Goal: Task Accomplishment & Management: Use online tool/utility

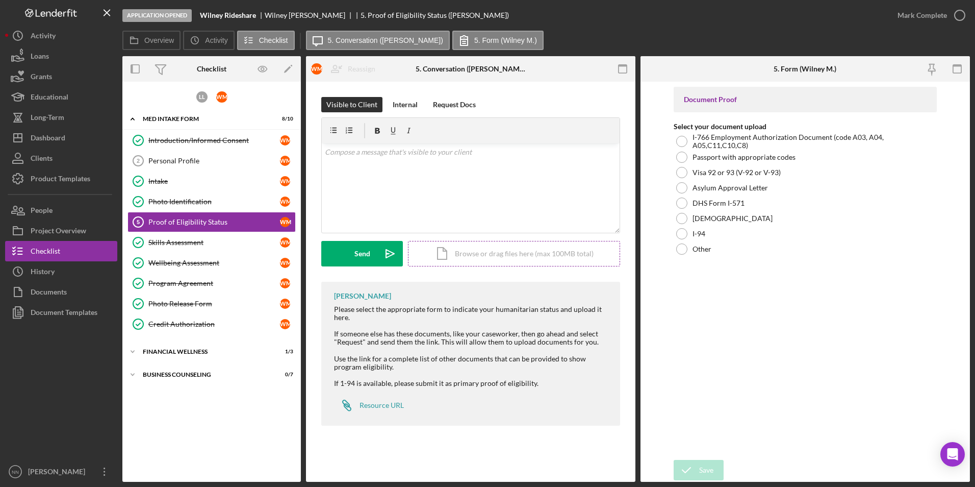
click at [512, 260] on div "Icon/Document Browse or drag files here (max 100MB total) Tap to choose files o…" at bounding box center [514, 254] width 212 height 26
click at [467, 255] on div "Icon/Document Browse or drag files here (max 100MB total) Tap to choose files o…" at bounding box center [514, 254] width 212 height 26
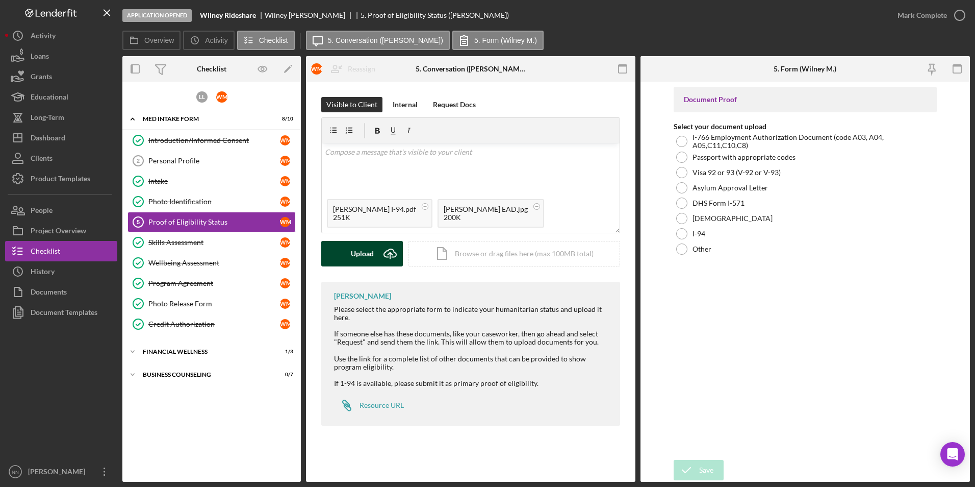
click at [367, 257] on div "Upload" at bounding box center [362, 254] width 23 height 26
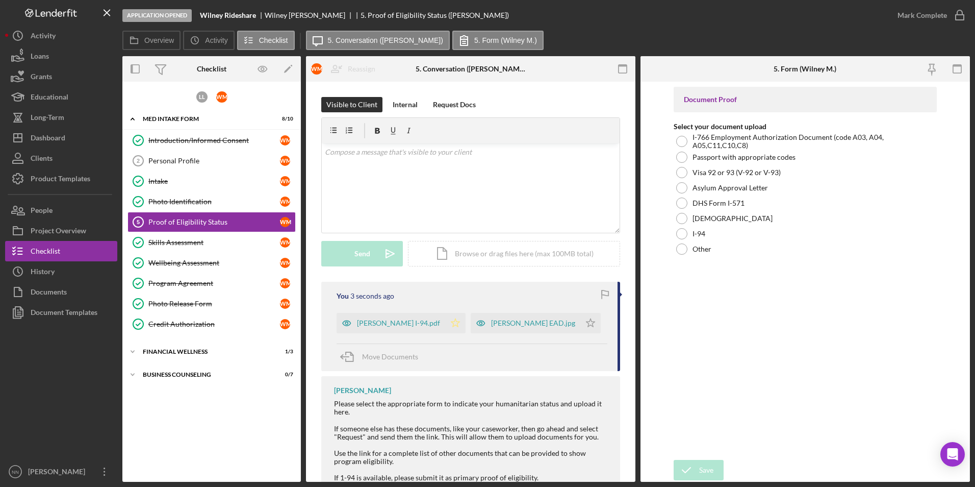
click at [447, 327] on icon "Icon/Star" at bounding box center [455, 323] width 20 height 20
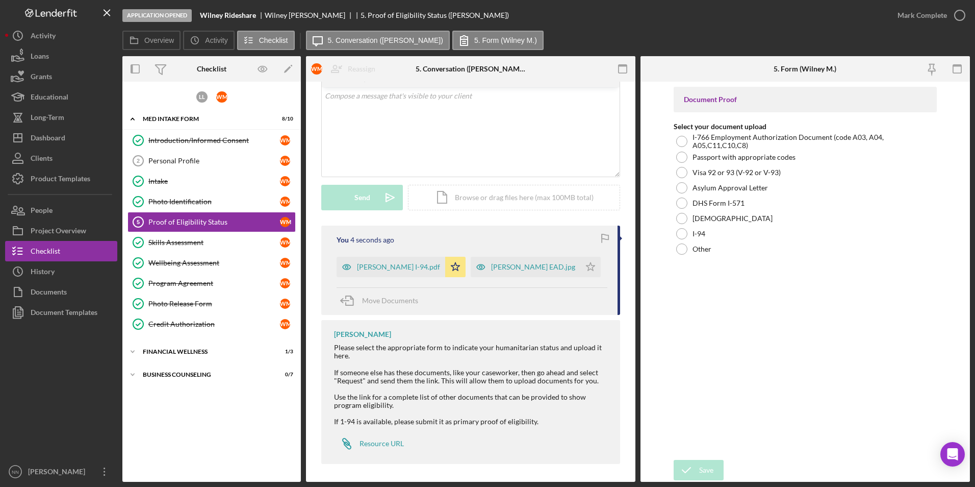
scroll to position [59, 0]
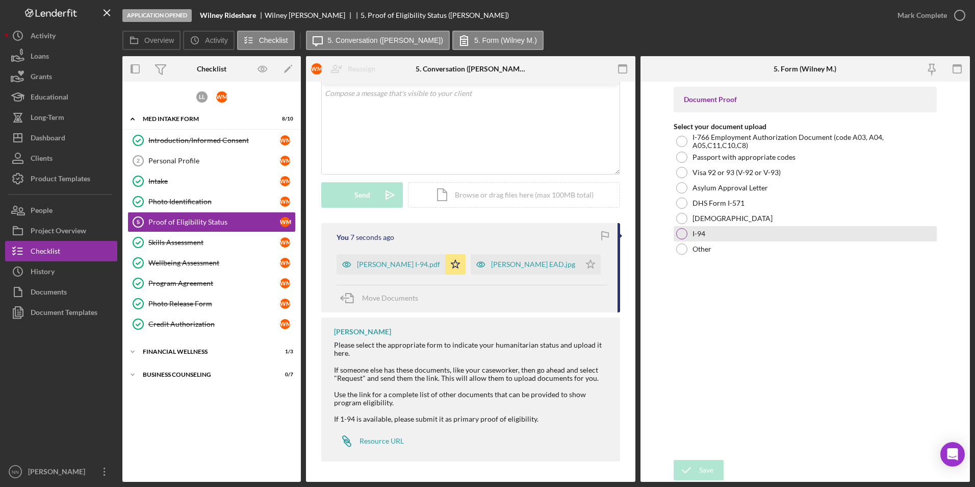
click at [687, 232] on div at bounding box center [682, 233] width 11 height 11
click at [702, 463] on div "Save" at bounding box center [706, 470] width 14 height 20
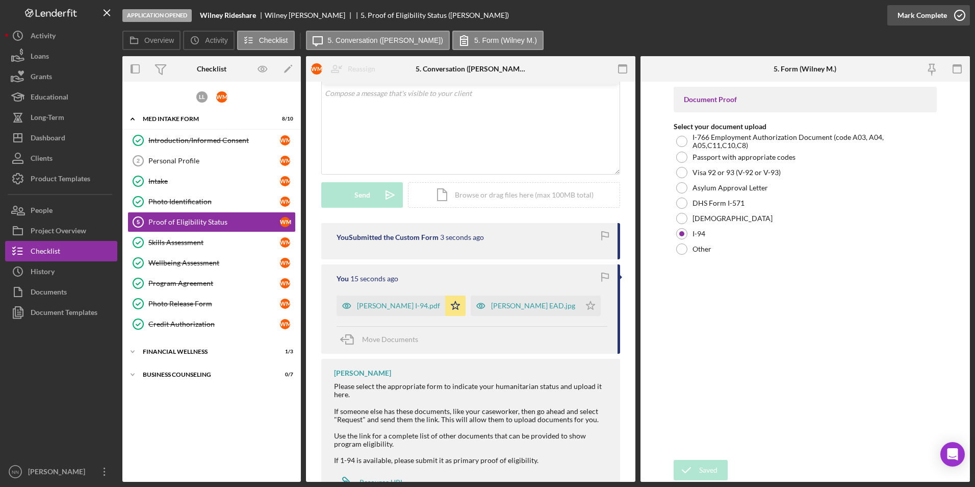
click at [960, 18] on icon "button" at bounding box center [960, 16] width 26 height 26
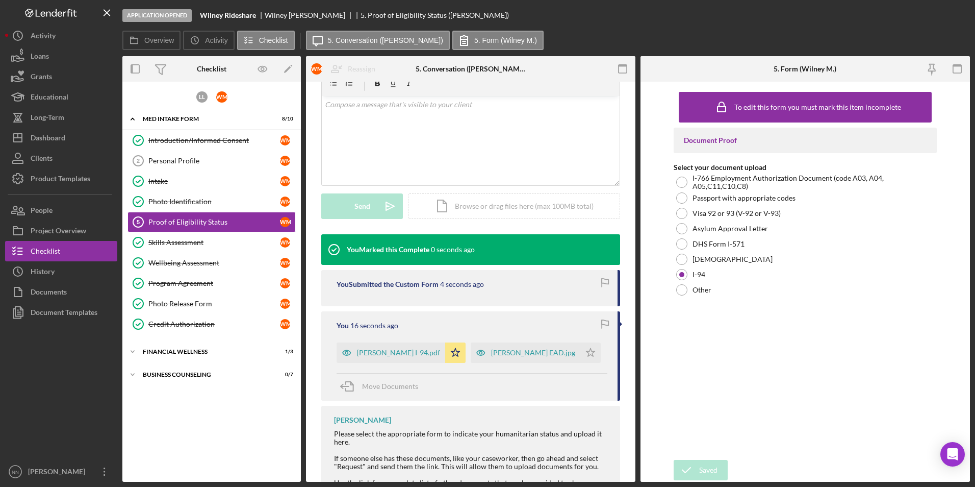
scroll to position [199, 0]
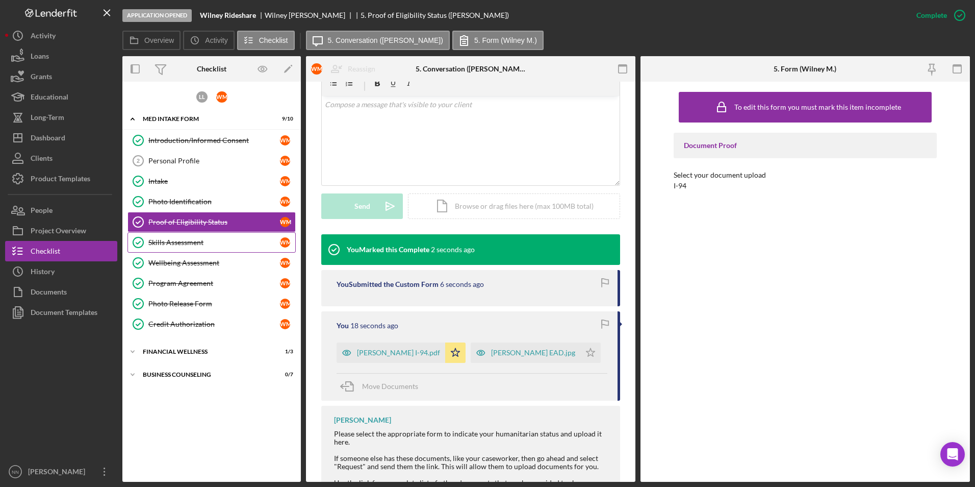
click at [203, 245] on div "Skills Assessment" at bounding box center [214, 242] width 132 height 8
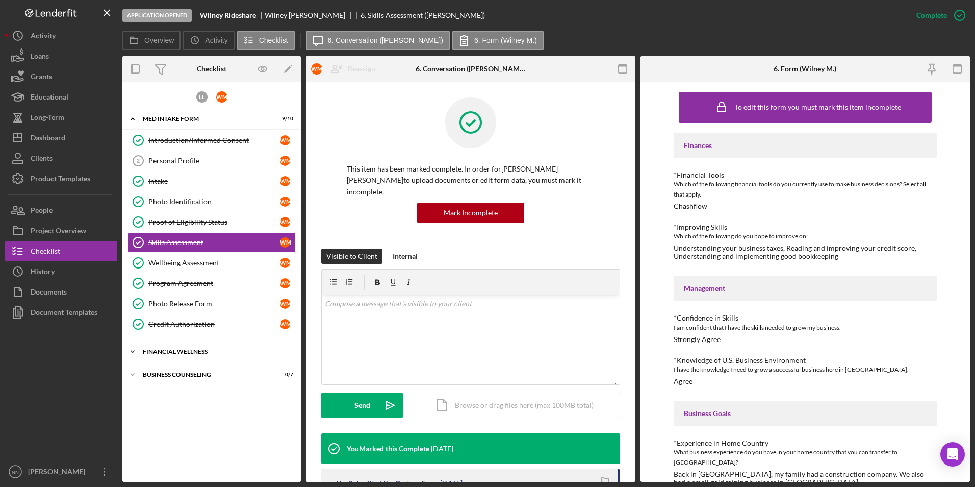
click at [203, 349] on div "Financial Wellness" at bounding box center [215, 351] width 145 height 6
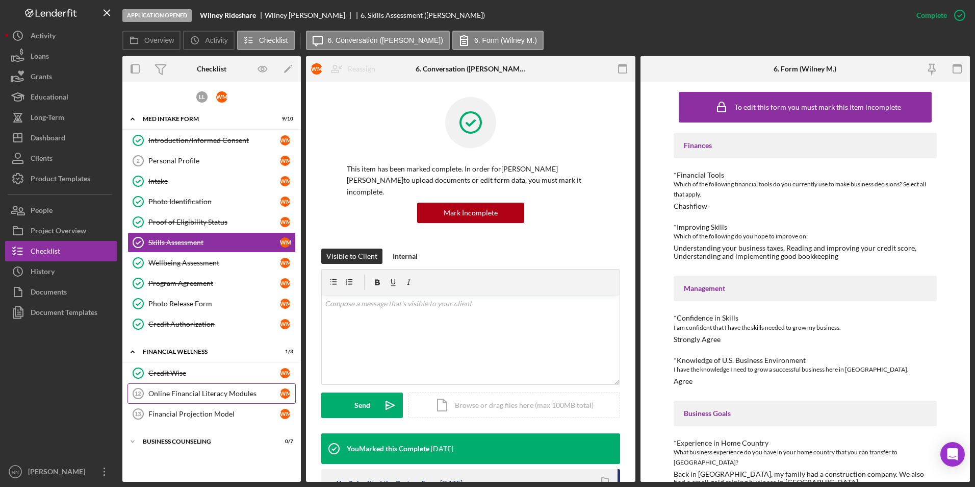
click at [212, 398] on link "Online Financial Literacy Modules 12 Online Financial Literacy Modules W M" at bounding box center [212, 393] width 168 height 20
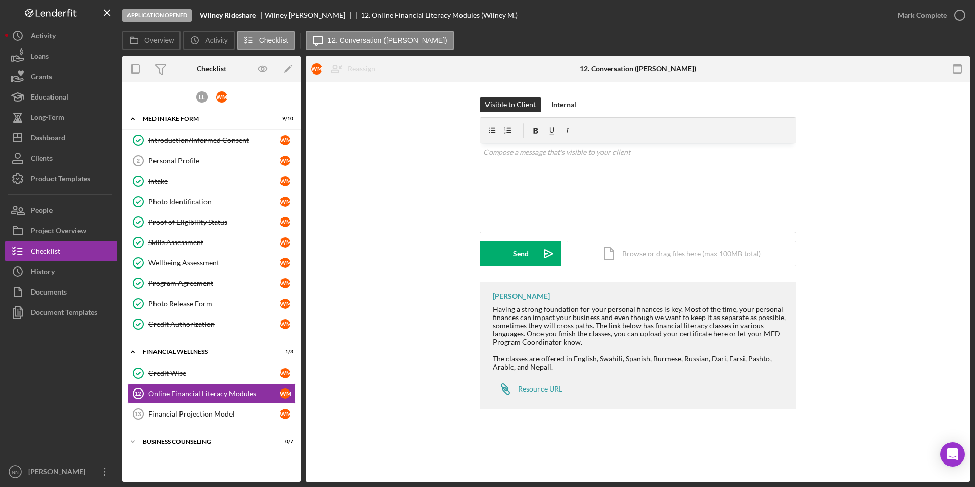
click at [813, 324] on div "Nathaniel Novak Having a strong foundation for your personal finances is key. M…" at bounding box center [638, 348] width 634 height 133
click at [159, 439] on div "Business Counseling" at bounding box center [215, 441] width 145 height 6
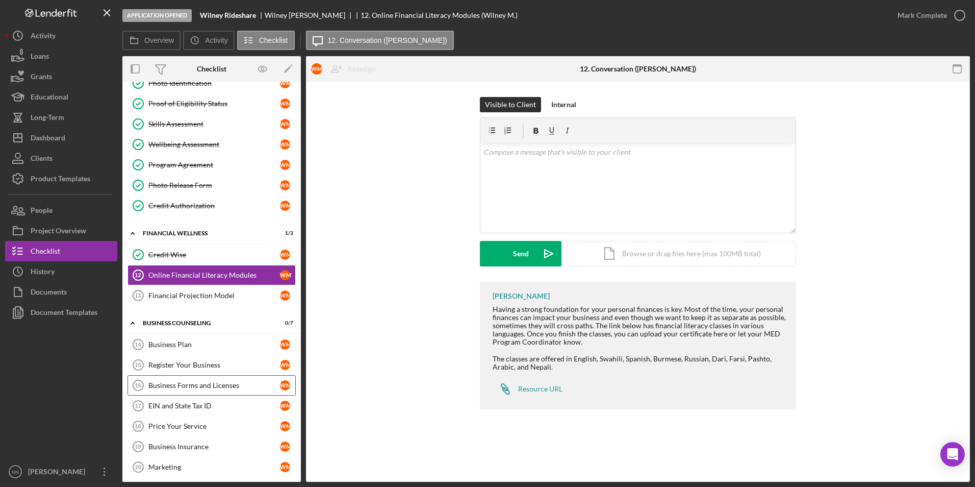
scroll to position [124, 0]
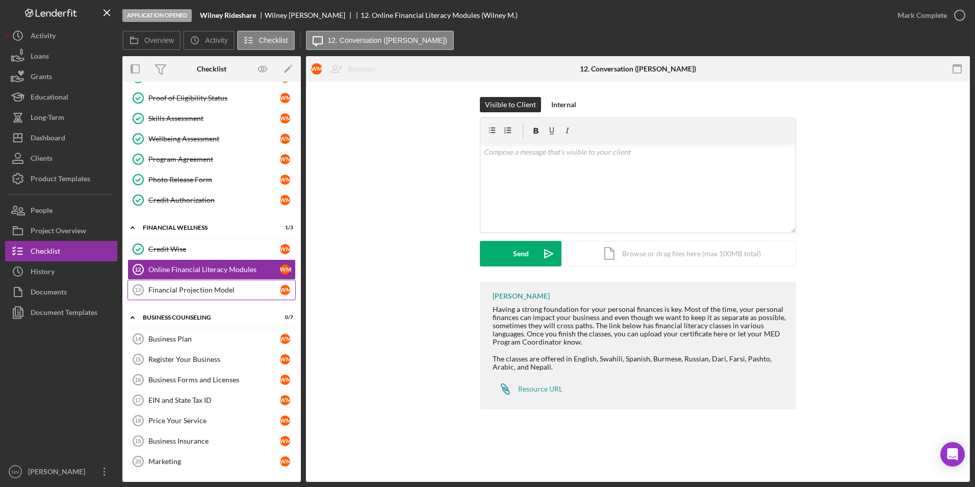
click at [190, 294] on div "Financial Projection Model" at bounding box center [214, 290] width 132 height 8
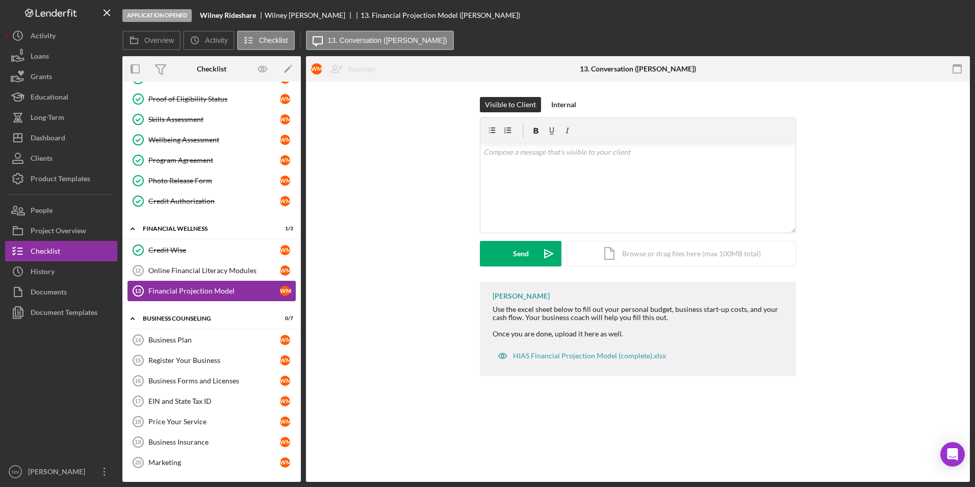
scroll to position [124, 0]
click at [196, 331] on link "Business Plan 14 Business Plan W M" at bounding box center [212, 339] width 168 height 20
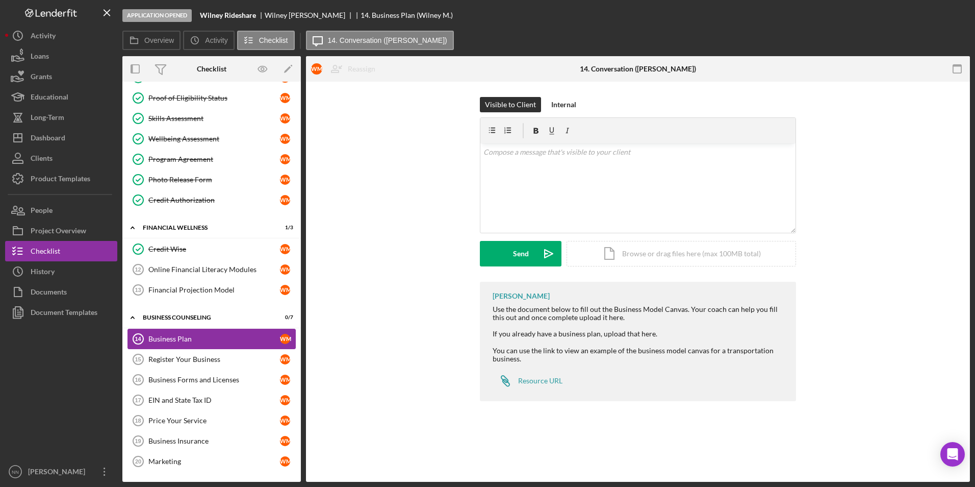
scroll to position [124, 0]
click at [543, 390] on link "Icon/Link Resource URL" at bounding box center [528, 380] width 70 height 20
click at [77, 212] on button "People" at bounding box center [61, 210] width 112 height 20
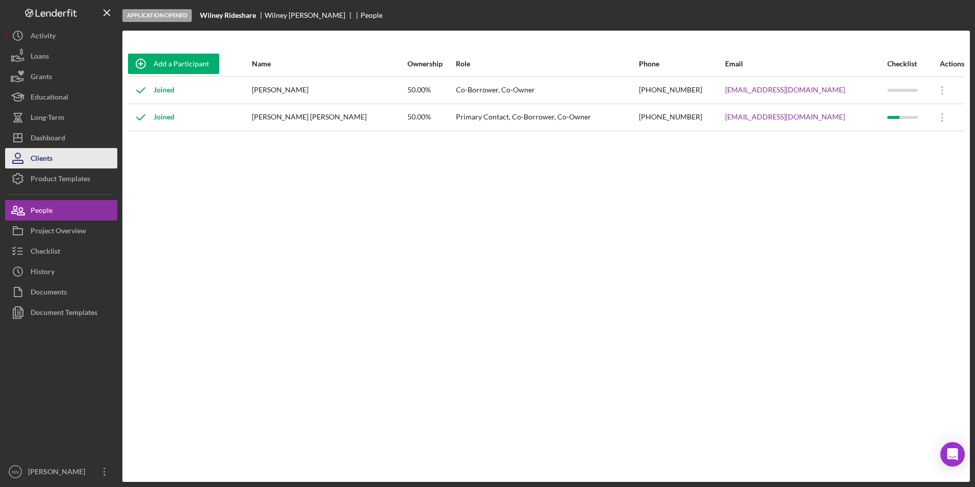
click at [64, 149] on button "Clients" at bounding box center [61, 158] width 112 height 20
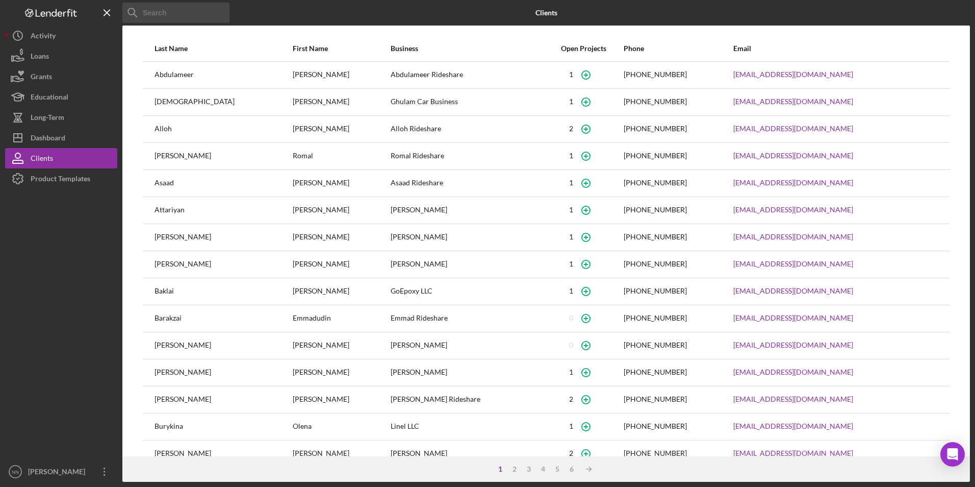
click at [199, 16] on input at bounding box center [175, 13] width 107 height 20
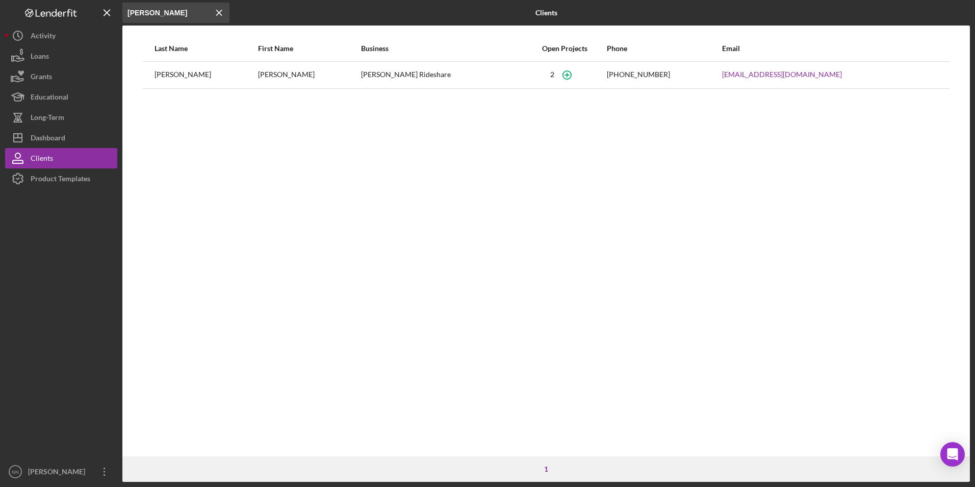
type input "Daniel"
click at [192, 81] on div "Borjas Guzman" at bounding box center [206, 75] width 103 height 26
click at [84, 130] on button "Icon/Dashboard Dashboard" at bounding box center [61, 138] width 112 height 20
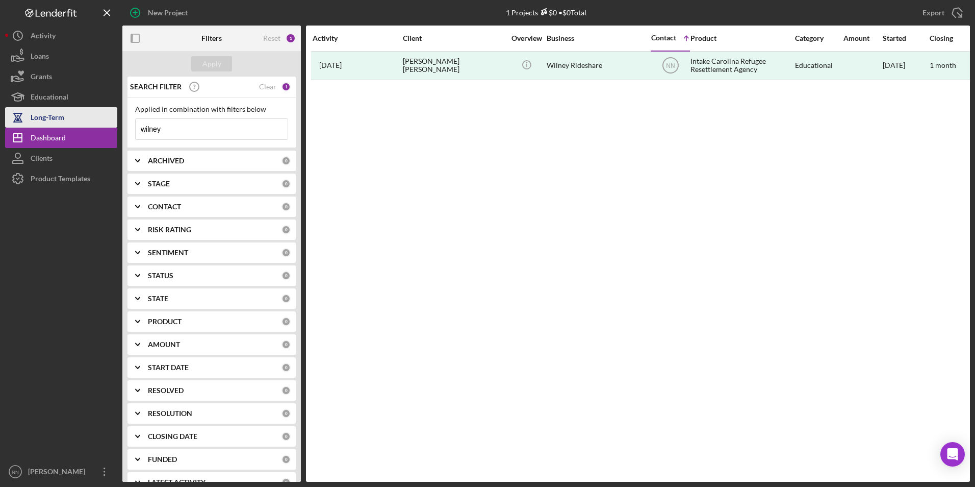
drag, startPoint x: 211, startPoint y: 127, endPoint x: 106, endPoint y: 127, distance: 104.6
click at [106, 127] on div "New Project 1 Projects $0 • $0 Total wilney Export Icon/Export Filters Reset 1 …" at bounding box center [487, 241] width 965 height 482
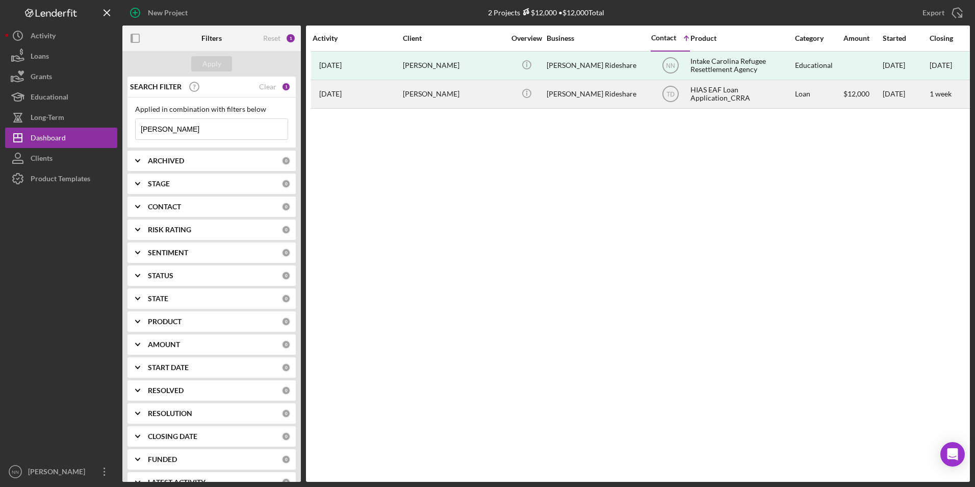
type input "Borjas"
click at [419, 96] on div "Daniel Borjas Guzman" at bounding box center [454, 94] width 102 height 27
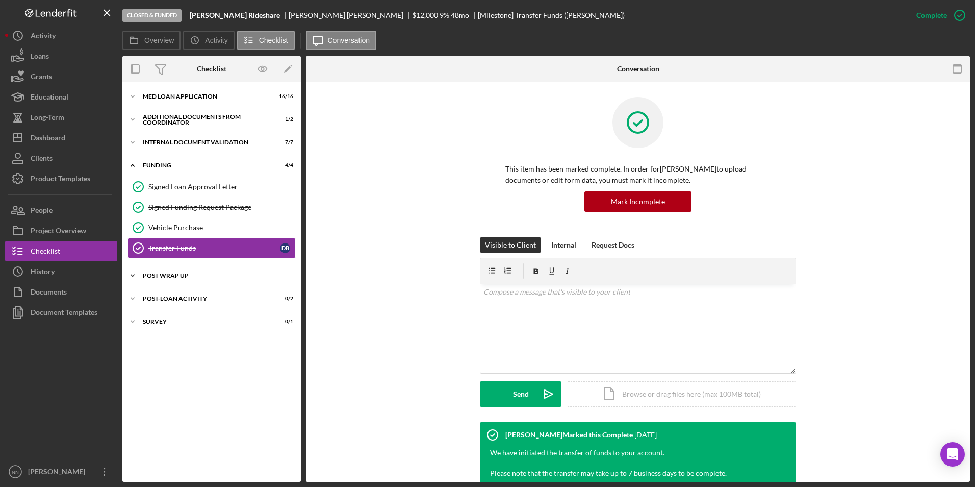
click at [208, 280] on div "Icon/Expander Post Wrap Up 0 / 1" at bounding box center [211, 275] width 179 height 20
click at [210, 296] on div "Proof of Insurance/Title" at bounding box center [214, 297] width 132 height 8
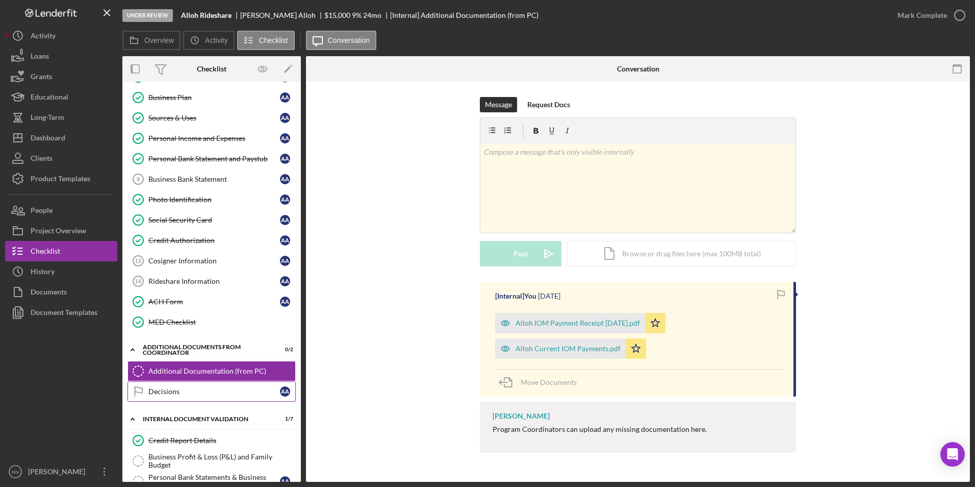
scroll to position [295, 0]
